Goal: Information Seeking & Learning: Learn about a topic

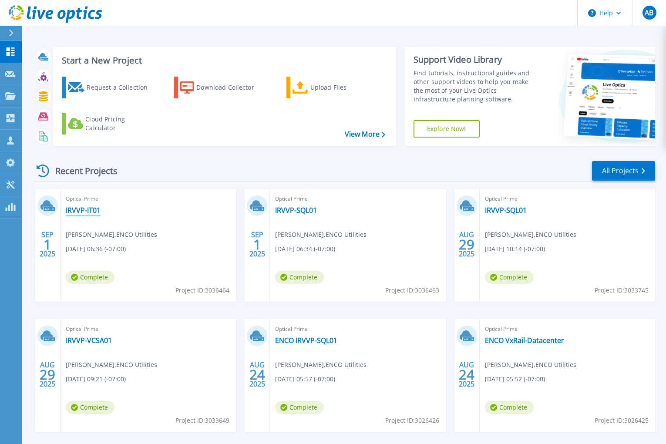
click at [78, 212] on link "IRVVP-IT01" at bounding box center [83, 210] width 35 height 9
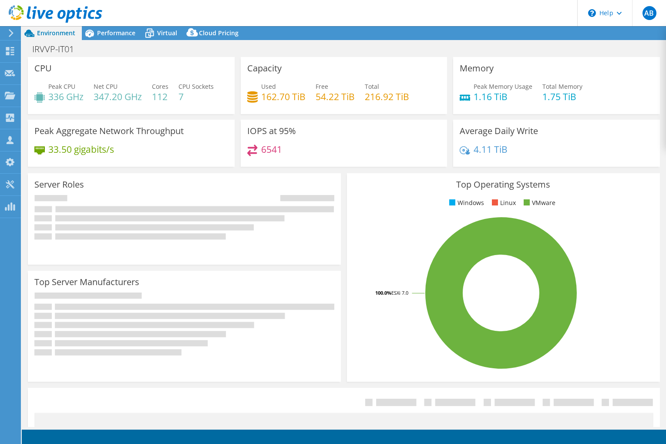
select select "USD"
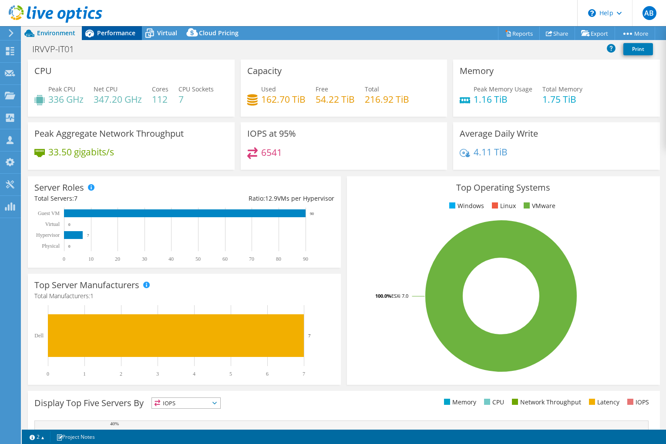
click at [125, 32] on span "Performance" at bounding box center [116, 33] width 38 height 8
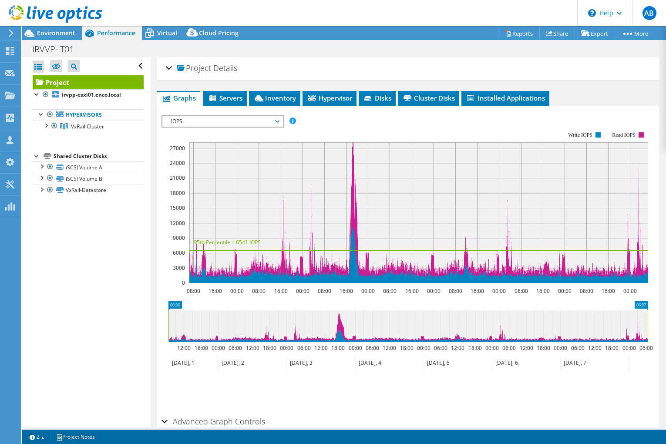
click at [268, 12] on header "AB Partner Team Member [PERSON_NAME] [PERSON_NAME][EMAIL_ADDRESS][DOMAIN_NAME] …" at bounding box center [333, 13] width 666 height 26
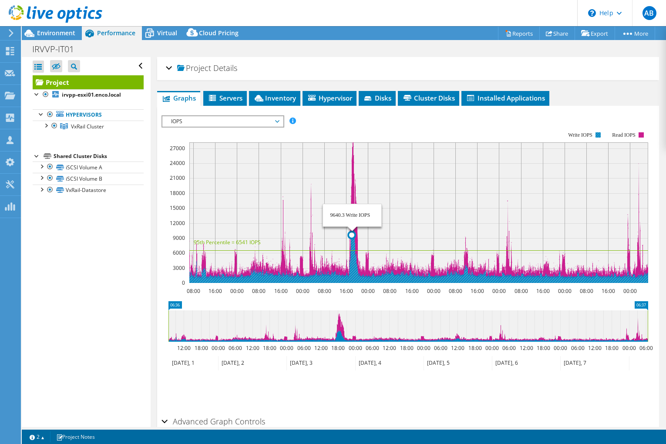
click at [352, 276] on icon at bounding box center [418, 253] width 459 height 59
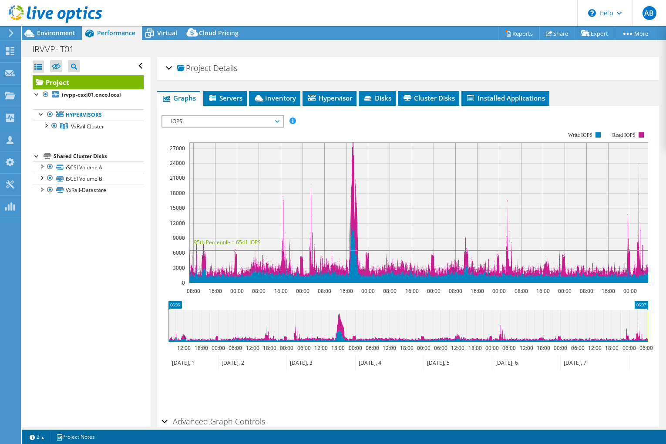
click at [256, 120] on span "IOPS" at bounding box center [223, 121] width 112 height 10
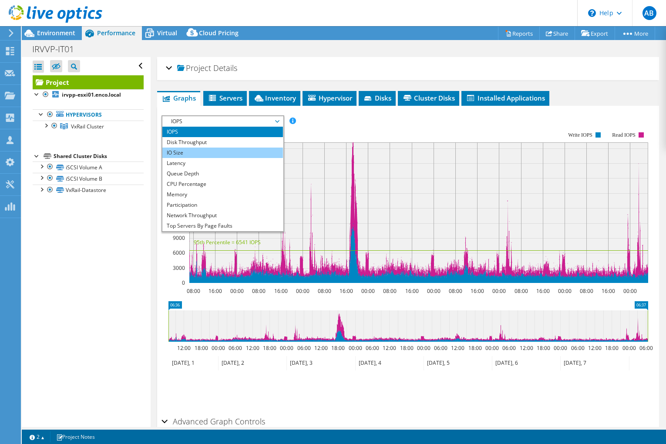
click at [242, 156] on li "IO Size" at bounding box center [222, 153] width 121 height 10
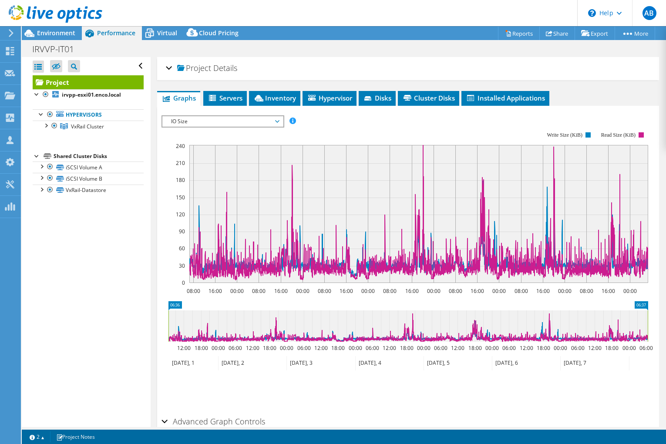
click at [206, 117] on span "IO Size" at bounding box center [223, 121] width 112 height 10
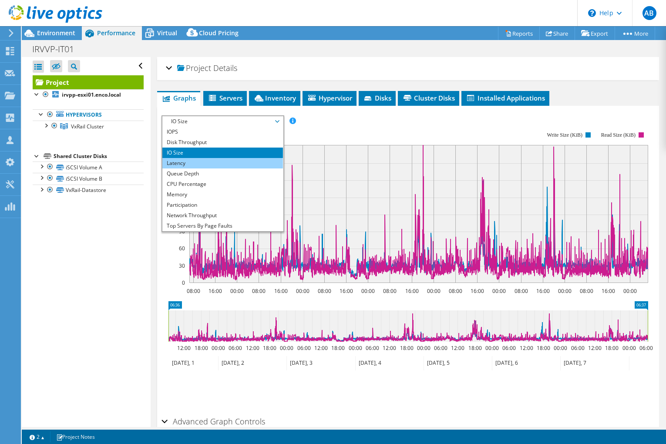
click at [208, 159] on li "Latency" at bounding box center [222, 163] width 121 height 10
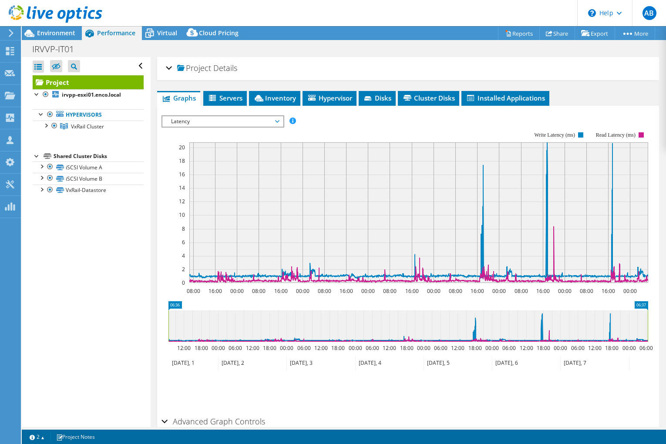
click at [216, 119] on span "Latency" at bounding box center [223, 121] width 112 height 10
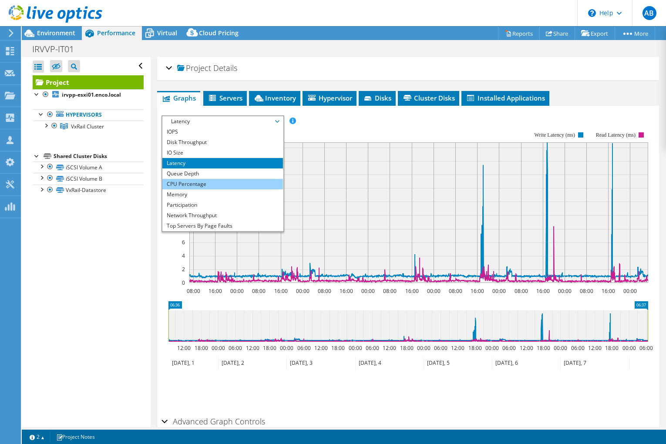
click at [204, 180] on li "CPU Percentage" at bounding box center [222, 184] width 121 height 10
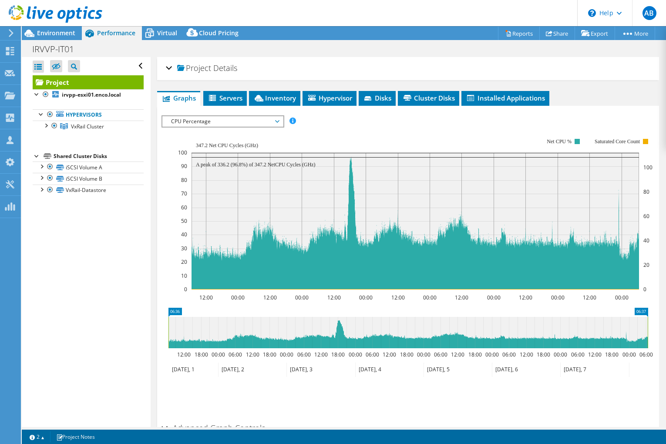
click at [193, 123] on span "CPU Percentage" at bounding box center [223, 121] width 112 height 10
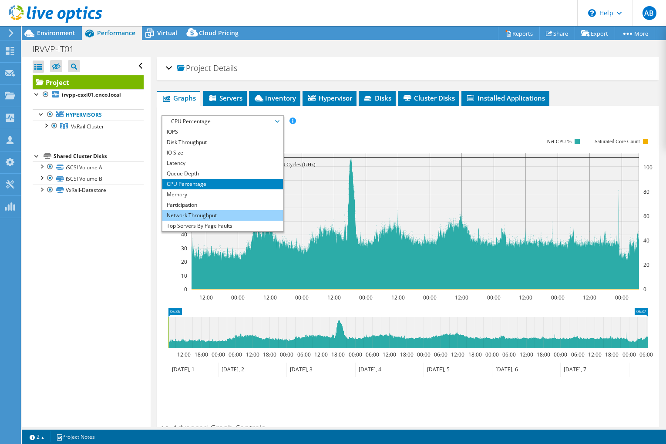
click at [209, 210] on li "Network Throughput" at bounding box center [222, 215] width 121 height 10
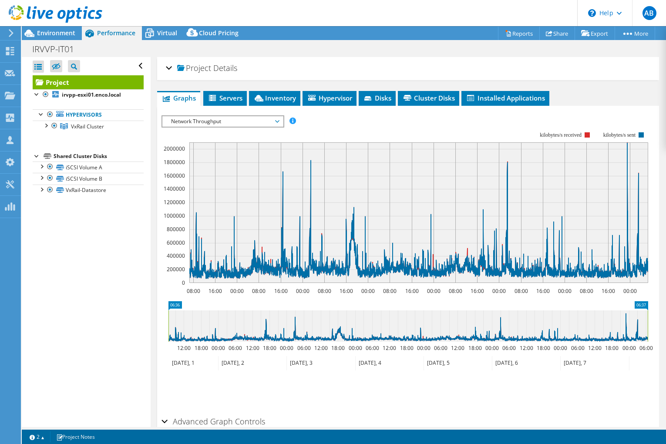
click at [189, 121] on span "Network Throughput" at bounding box center [223, 121] width 112 height 10
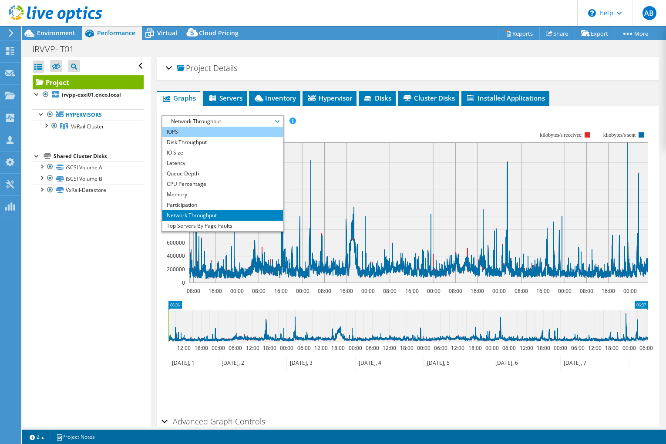
click at [187, 128] on li "IOPS" at bounding box center [222, 132] width 121 height 10
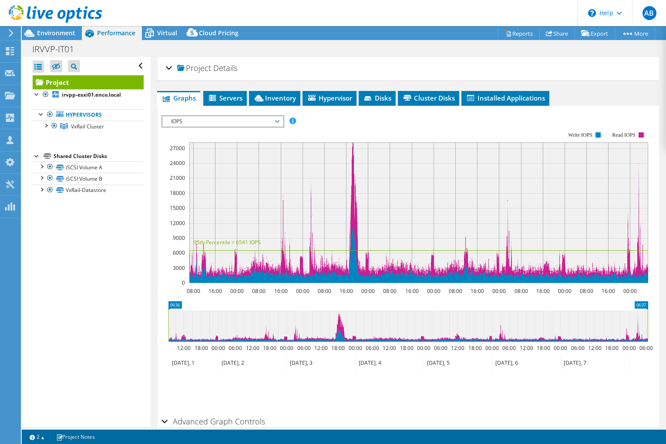
drag, startPoint x: 340, startPoint y: 257, endPoint x: 369, endPoint y: 262, distance: 29.6
click at [369, 260] on icon "08:00 16:00 00:00 08:00 16:00 00:00 08:00 16:00 00:00 08:00 16:00 00:00 08:00 1…" at bounding box center [408, 208] width 493 height 174
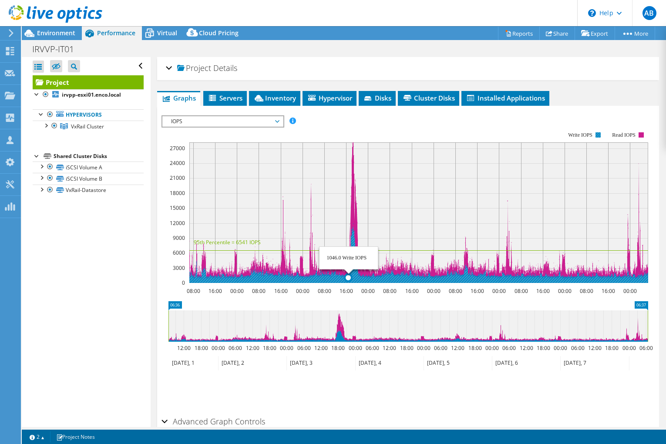
click at [351, 281] on icon at bounding box center [418, 253] width 459 height 59
click at [355, 280] on icon at bounding box center [418, 253] width 459 height 59
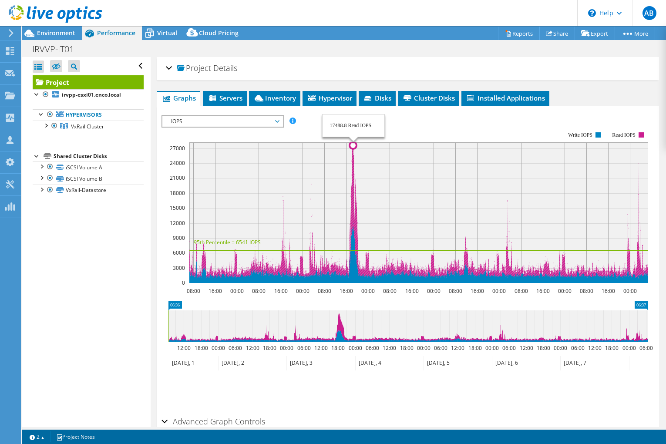
click at [353, 144] on icon at bounding box center [418, 211] width 459 height 138
click at [353, 145] on icon at bounding box center [418, 211] width 459 height 138
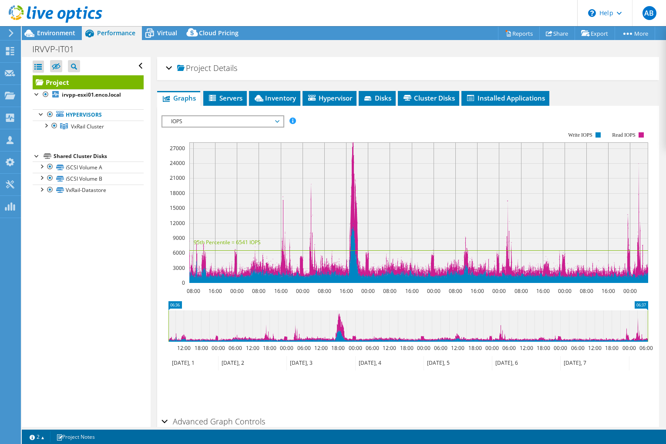
click at [431, 135] on rect at bounding box center [405, 208] width 487 height 174
click at [304, 47] on div "IRVVP-IT01 Print" at bounding box center [344, 49] width 644 height 16
click at [269, 11] on header "AB Partner Team Member [PERSON_NAME] [PERSON_NAME][EMAIL_ADDRESS][DOMAIN_NAME] …" at bounding box center [333, 13] width 666 height 26
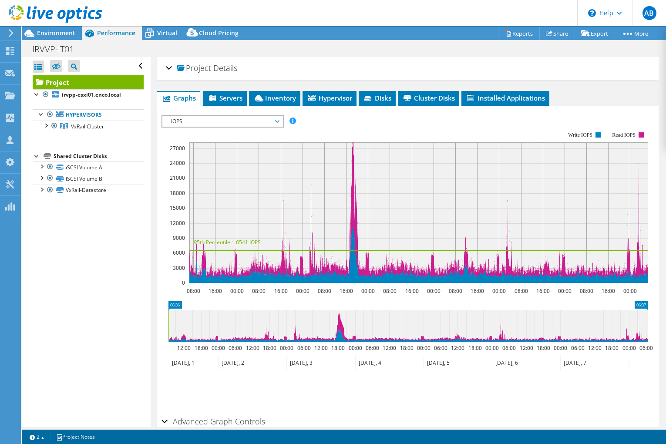
click at [269, 11] on header "AB Partner Team Member [PERSON_NAME] [PERSON_NAME][EMAIL_ADDRESS][DOMAIN_NAME] …" at bounding box center [333, 13] width 666 height 26
click at [281, 22] on header "AB Partner Team Member [PERSON_NAME] [PERSON_NAME][EMAIL_ADDRESS][DOMAIN_NAME] …" at bounding box center [333, 13] width 666 height 26
